Goal: Transaction & Acquisition: Purchase product/service

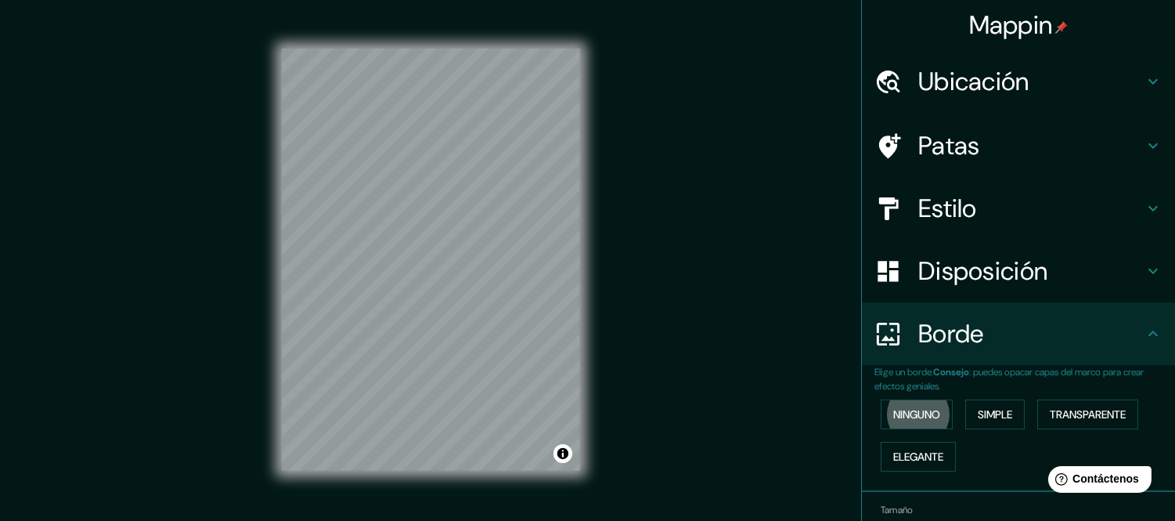
scroll to position [85, 0]
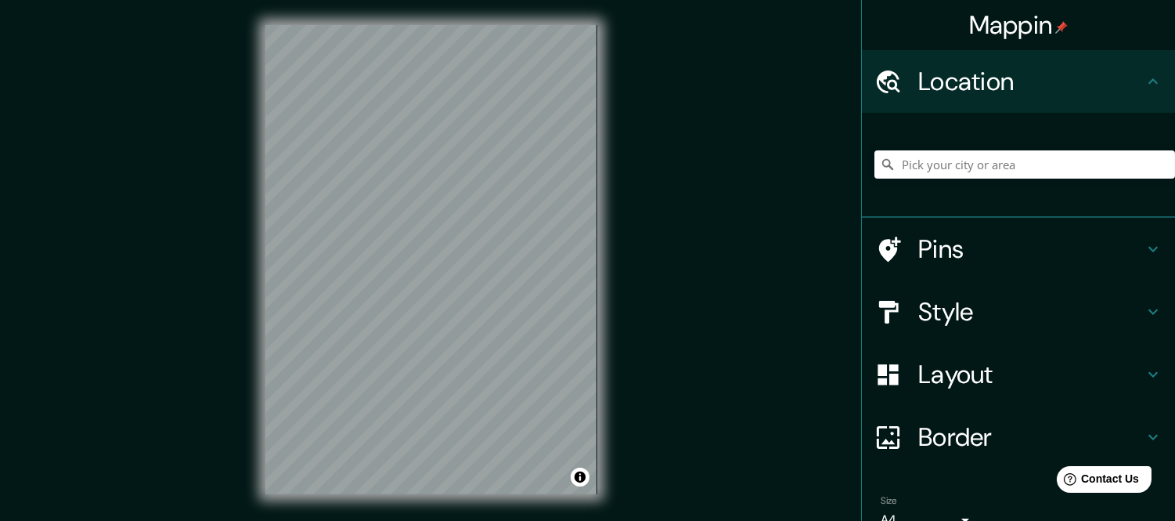
click at [1020, 27] on h4 "Mappin" at bounding box center [1018, 24] width 99 height 31
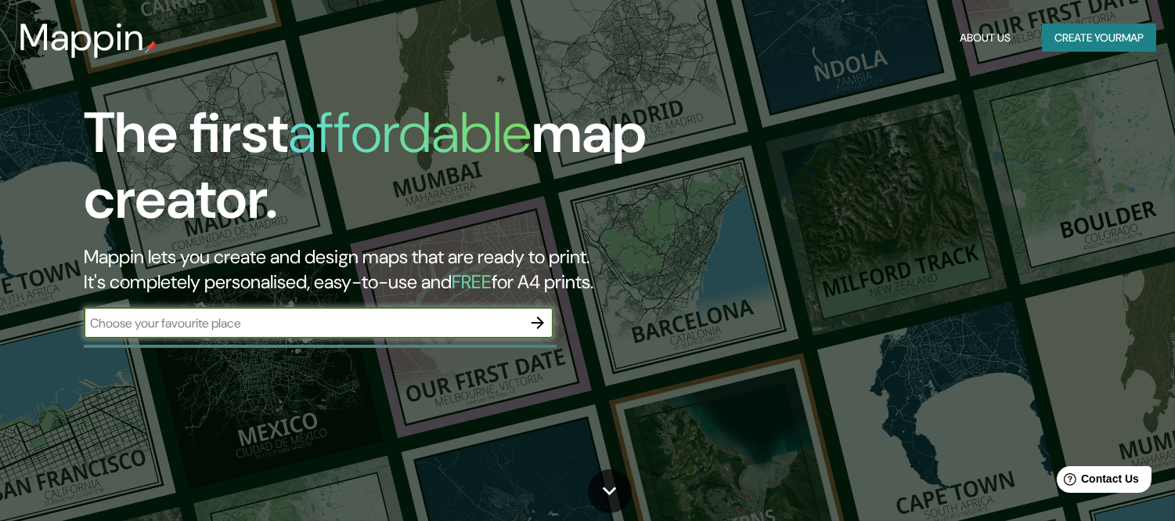
click at [286, 314] on input "text" at bounding box center [303, 323] width 438 height 18
type input "PUEBLA [GEOGRAPHIC_DATA]"
click at [540, 319] on icon "button" at bounding box center [538, 322] width 13 height 13
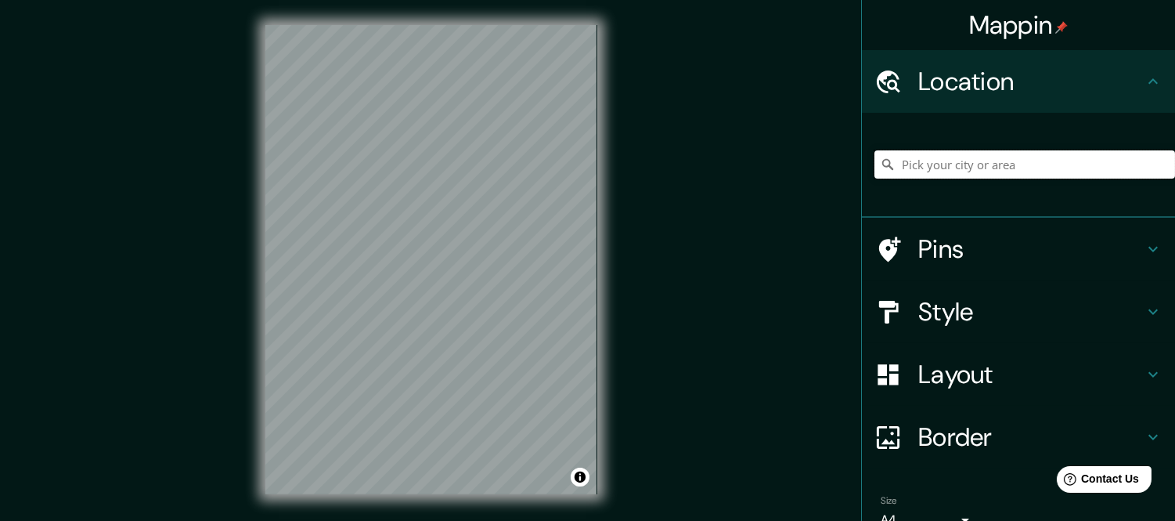
click at [1060, 170] on input "Pick your city or area" at bounding box center [1024, 164] width 301 height 28
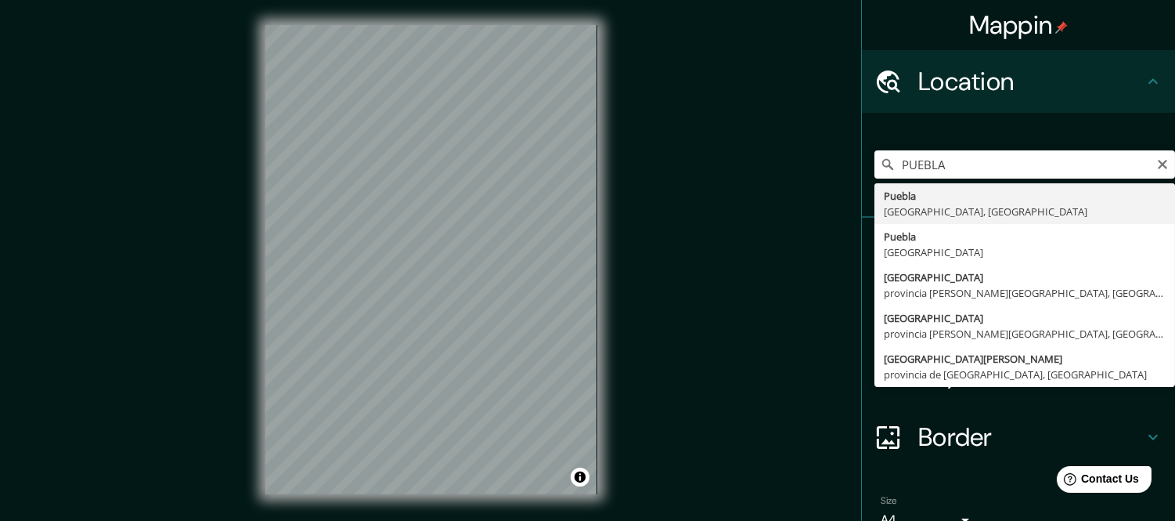
type input "[GEOGRAPHIC_DATA], [GEOGRAPHIC_DATA], [GEOGRAPHIC_DATA]"
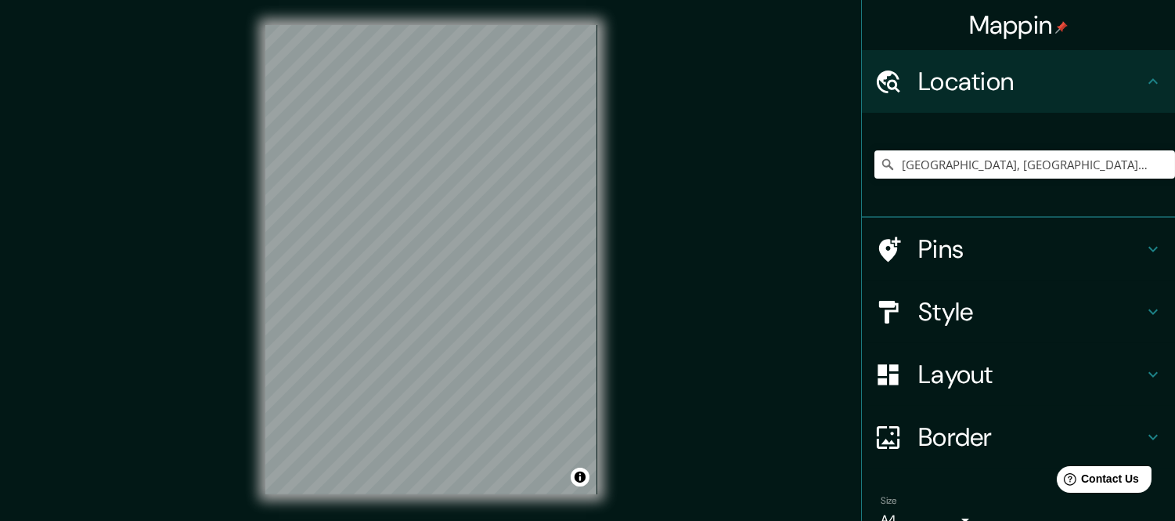
click at [968, 259] on h4 "Pins" at bounding box center [1030, 248] width 225 height 31
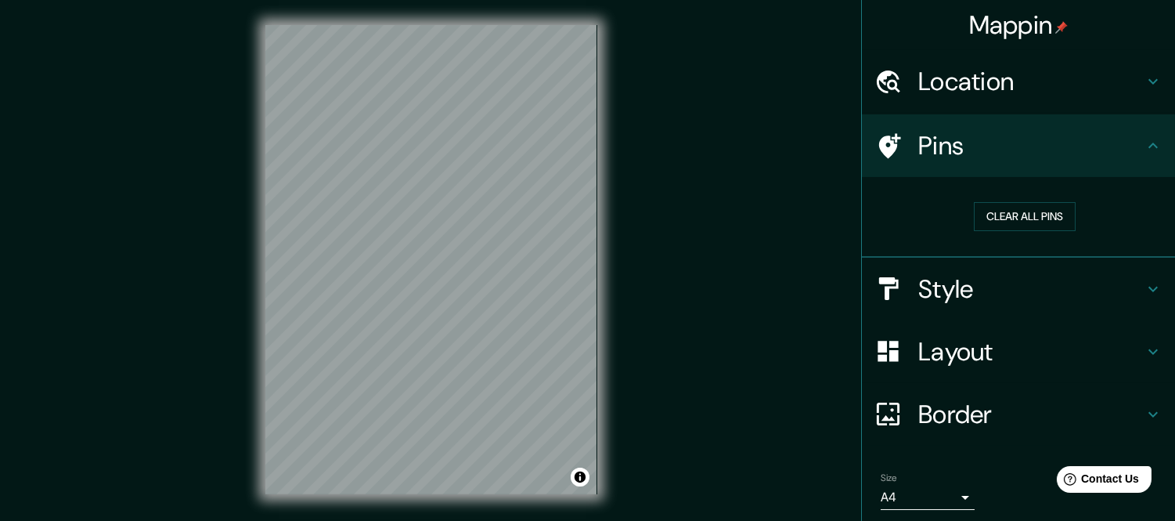
click at [977, 283] on h4 "Style" at bounding box center [1030, 288] width 225 height 31
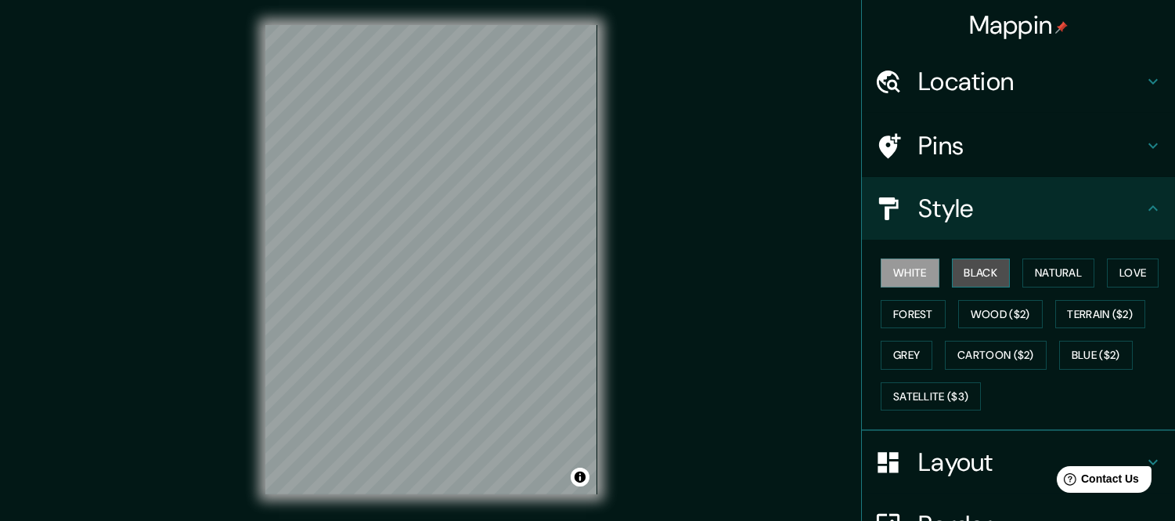
click at [956, 277] on button "Black" at bounding box center [981, 272] width 59 height 29
click at [916, 269] on button "White" at bounding box center [910, 272] width 59 height 29
click at [983, 269] on button "Black" at bounding box center [981, 272] width 59 height 29
click at [1024, 269] on button "Natural" at bounding box center [1058, 272] width 72 height 29
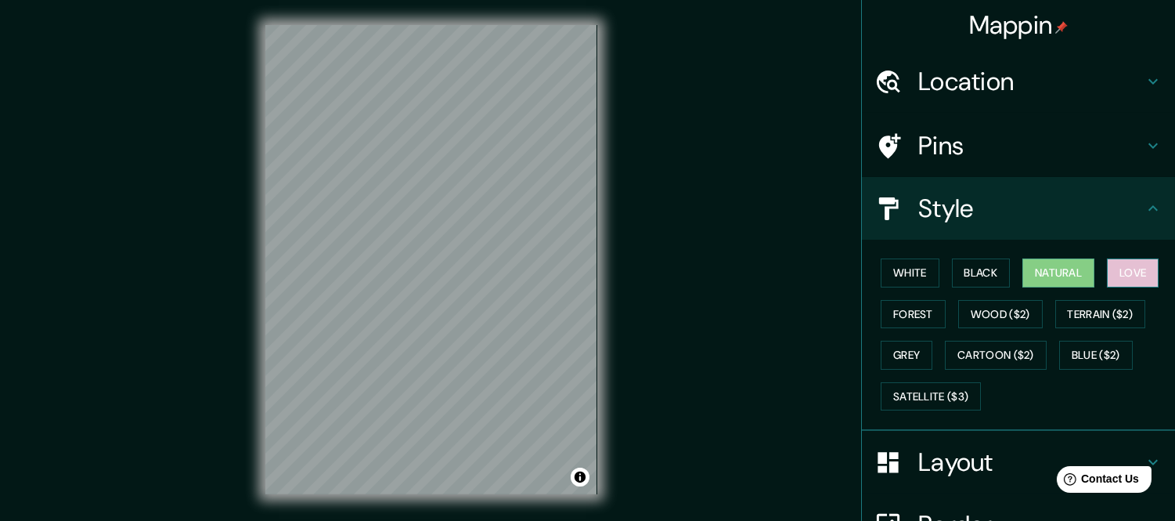
click at [1107, 269] on button "Love" at bounding box center [1133, 272] width 52 height 29
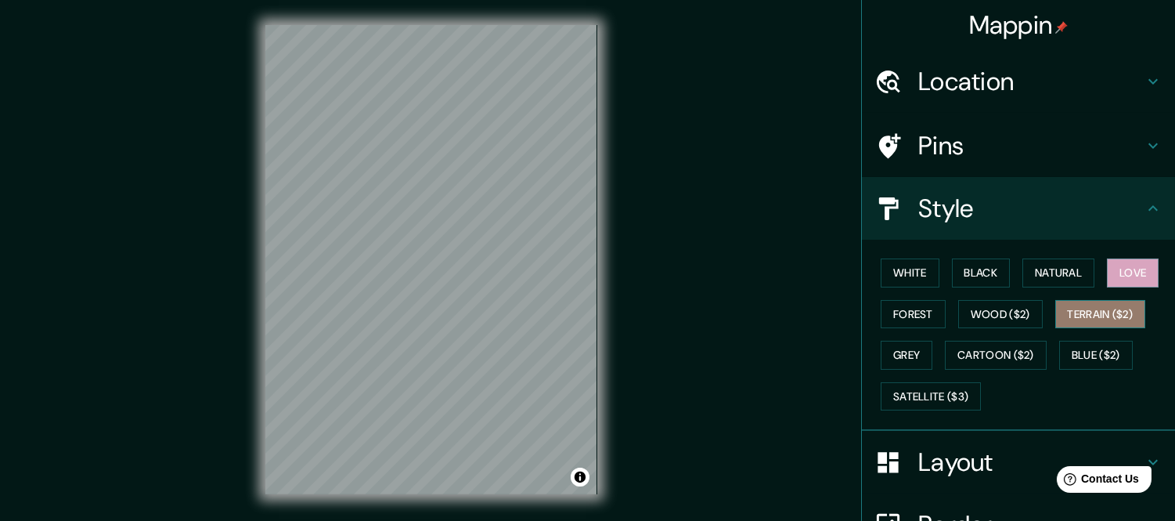
click at [1089, 308] on button "Terrain ($2)" at bounding box center [1100, 314] width 91 height 29
click at [1043, 323] on div "White Black Natural Love Forest Wood ($2) Terrain ($2) Grey Cartoon ($2) Blue (…" at bounding box center [1024, 334] width 301 height 164
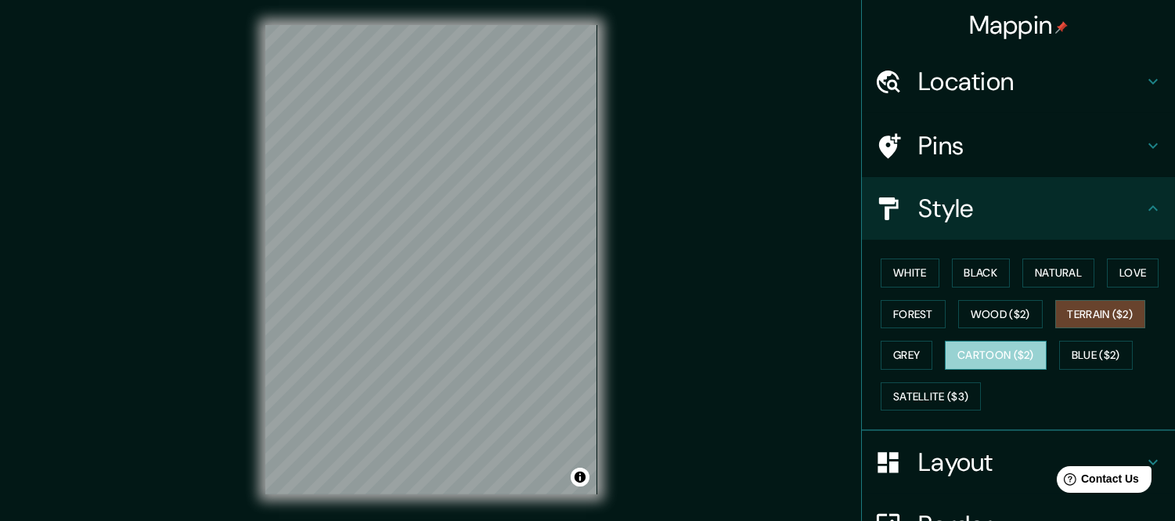
click at [997, 349] on button "Cartoon ($2)" at bounding box center [996, 355] width 102 height 29
click at [862, 300] on div "White Black Natural Love Forest Wood ($2) Terrain ($2) Grey Cartoon ($2) Blue (…" at bounding box center [1018, 335] width 313 height 191
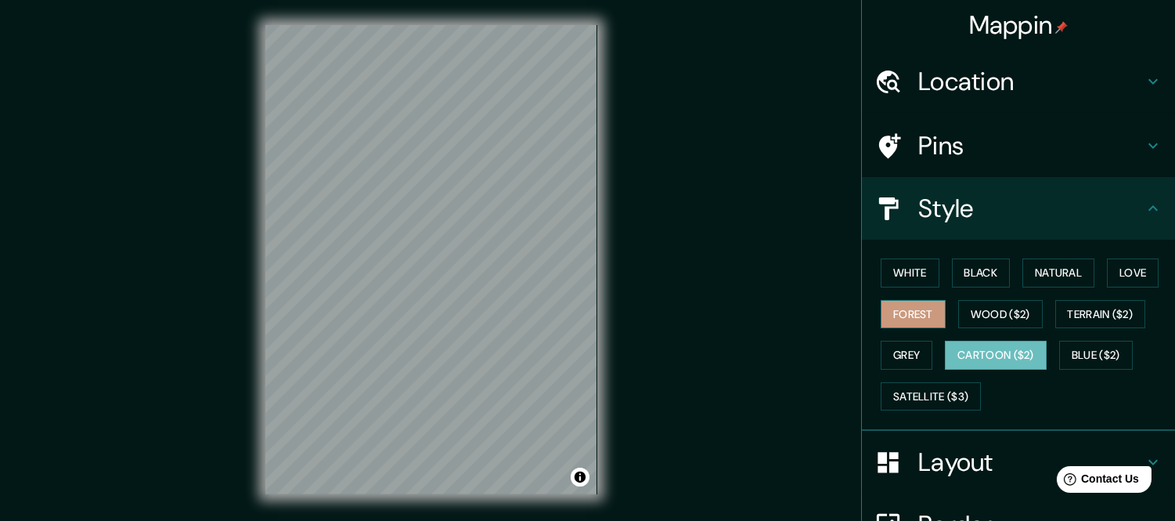
click at [881, 301] on button "Forest" at bounding box center [913, 314] width 65 height 29
click at [958, 310] on button "Wood ($2)" at bounding box center [1000, 314] width 85 height 29
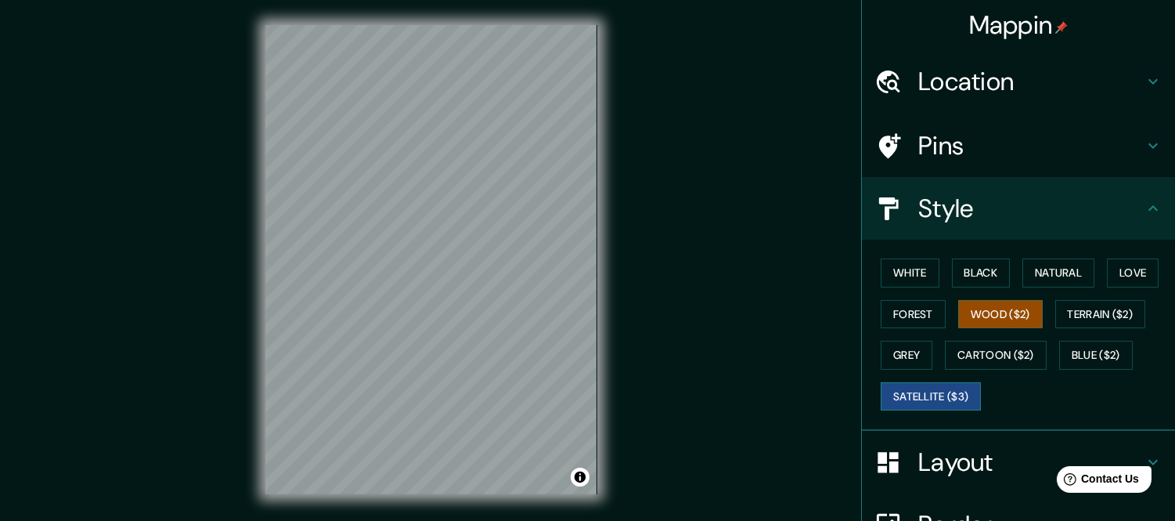
click at [932, 390] on button "Satellite ($3)" at bounding box center [931, 396] width 100 height 29
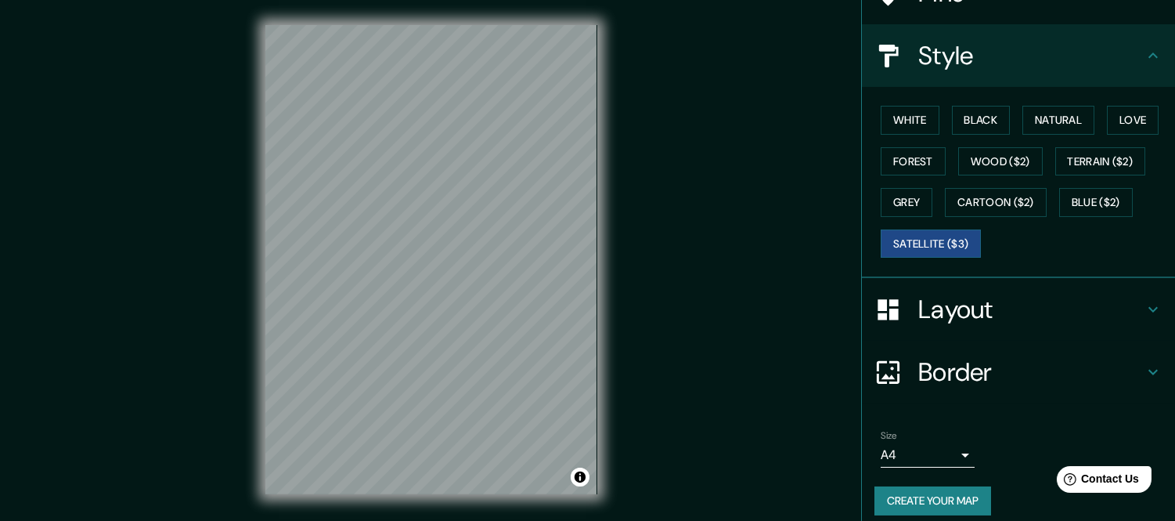
scroll to position [163, 0]
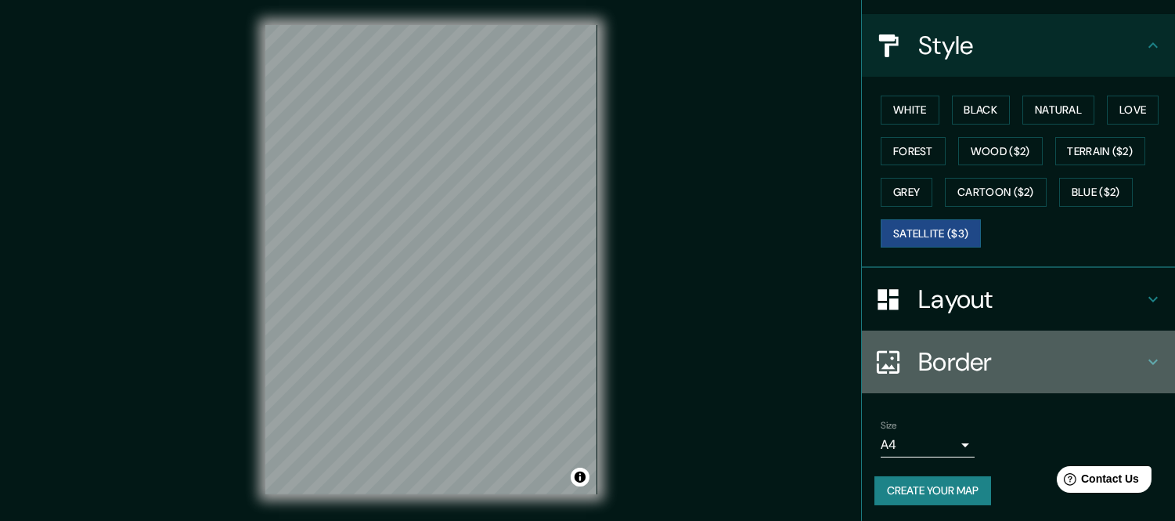
click at [1013, 359] on h4 "Border" at bounding box center [1030, 361] width 225 height 31
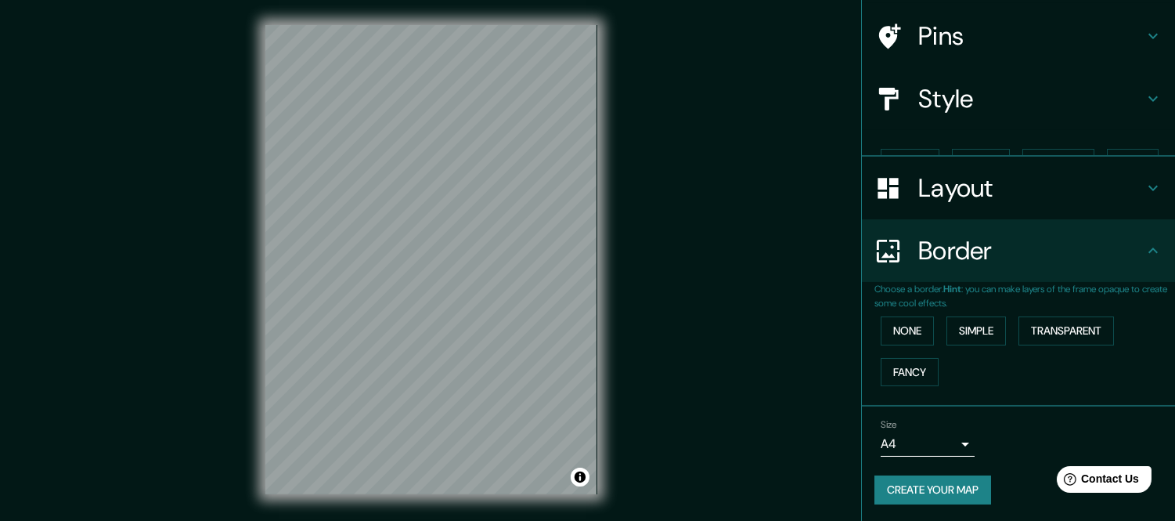
scroll to position [83, 0]
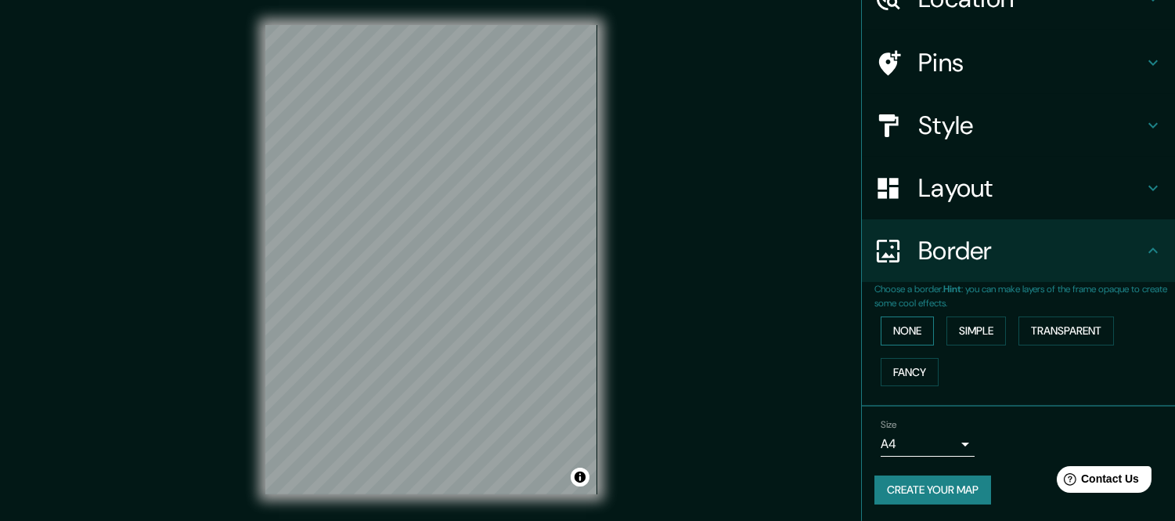
click at [896, 324] on button "None" at bounding box center [907, 330] width 53 height 29
click at [939, 123] on h4 "Style" at bounding box center [1030, 125] width 225 height 31
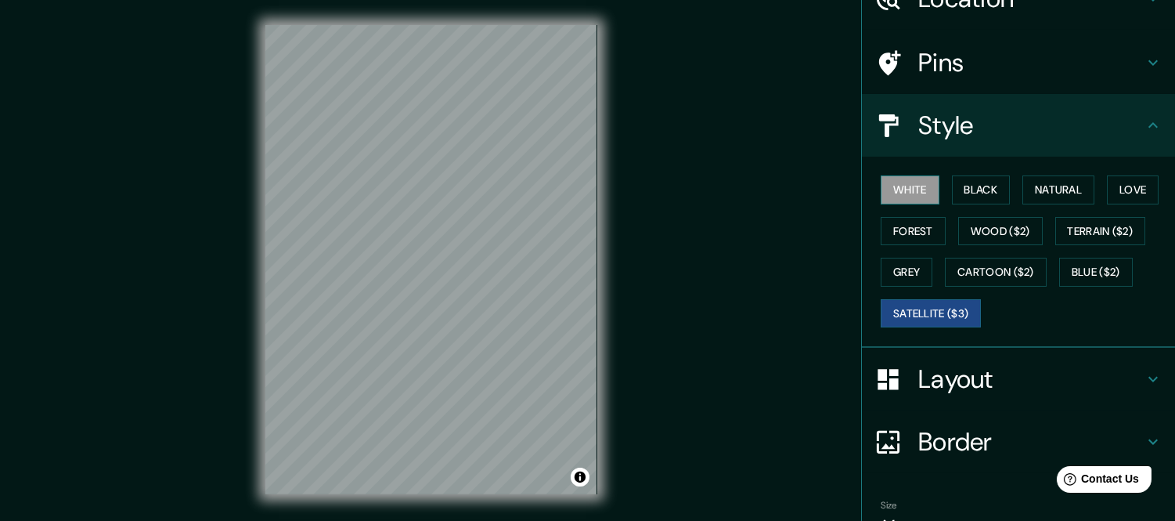
click at [896, 185] on button "White" at bounding box center [910, 189] width 59 height 29
